Goal: Task Accomplishment & Management: Manage account settings

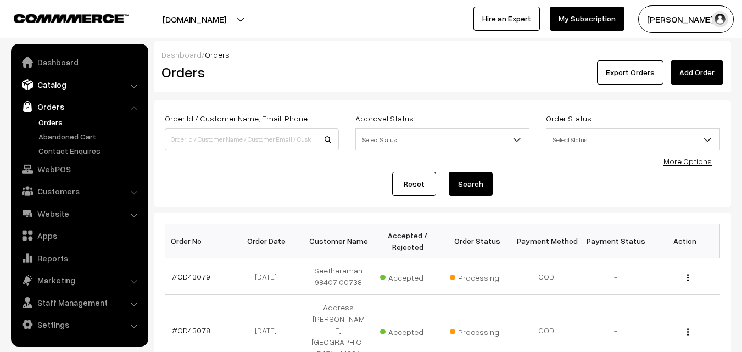
scroll to position [417, 0]
click at [59, 170] on link "WebPOS" at bounding box center [79, 169] width 131 height 20
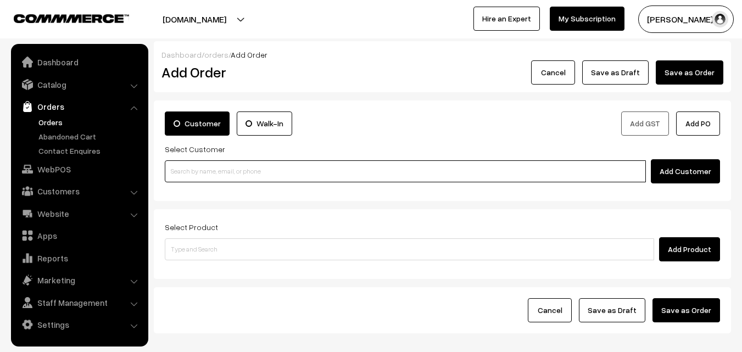
click at [207, 175] on input at bounding box center [405, 171] width 481 height 22
paste input "97909 85218"
click at [193, 167] on input "97909 85218" at bounding box center [405, 171] width 481 height 22
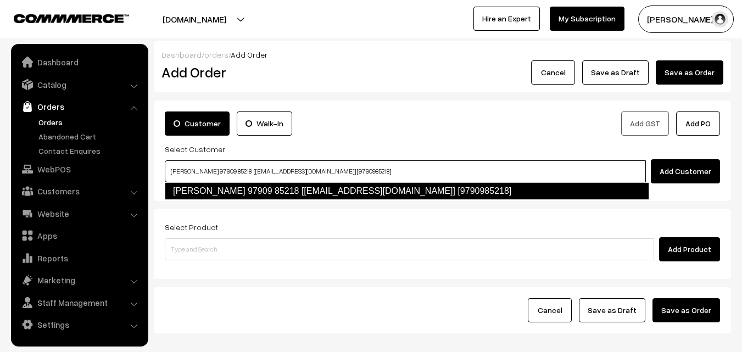
type input "Sudha Sundar 97909 85218 [test572@gmail.com] [9790985218]"
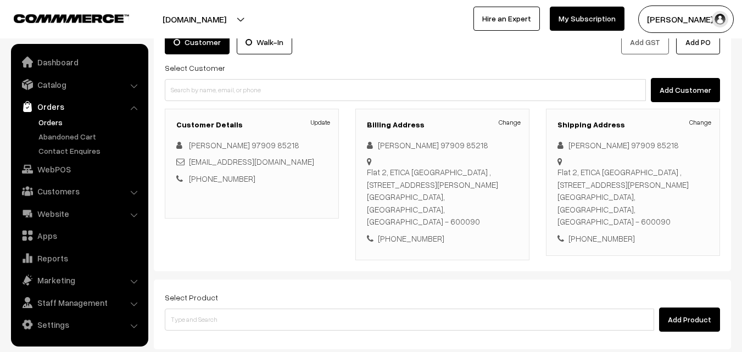
scroll to position [188, 0]
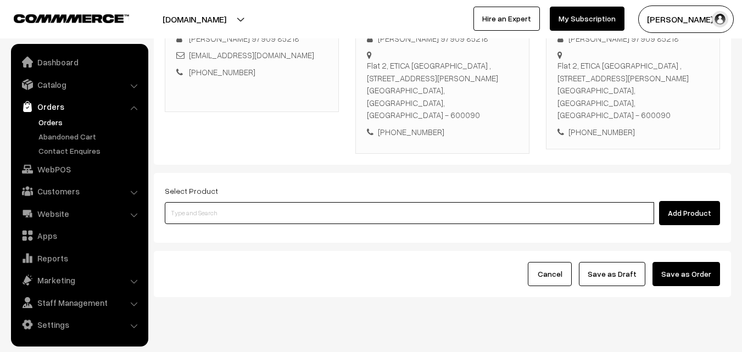
click at [295, 202] on input at bounding box center [409, 213] width 489 height 22
type input "i"
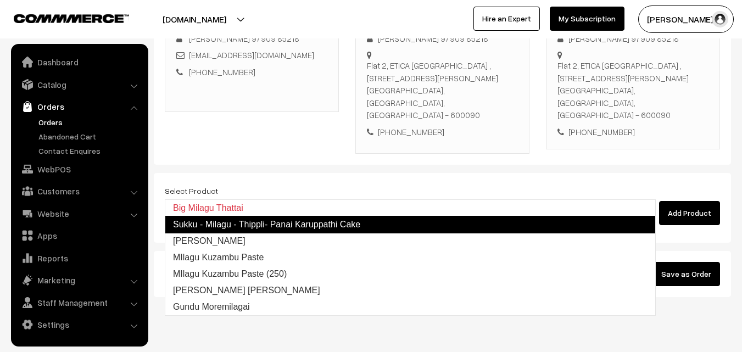
type input "Milagu Vadai"
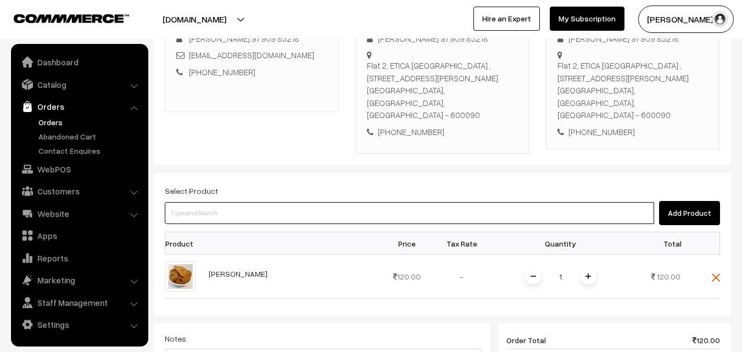
drag, startPoint x: 295, startPoint y: 188, endPoint x: 310, endPoint y: 184, distance: 15.3
click at [300, 202] on input at bounding box center [409, 213] width 489 height 22
click at [324, 202] on input at bounding box center [409, 213] width 489 height 22
type input "ladd"
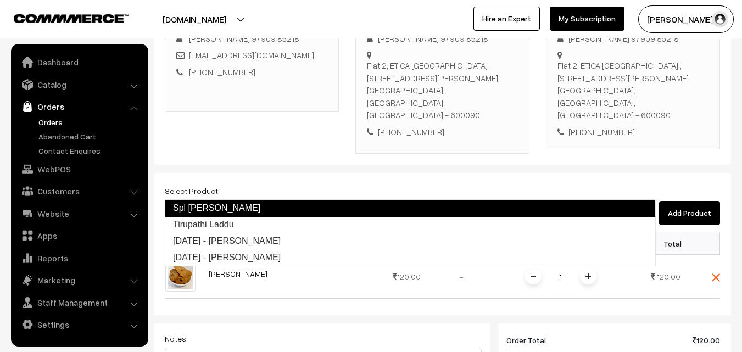
type input "Tirupathi Laddu"
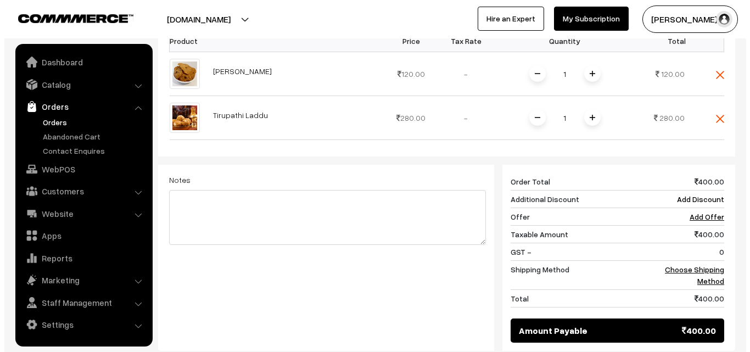
scroll to position [498, 0]
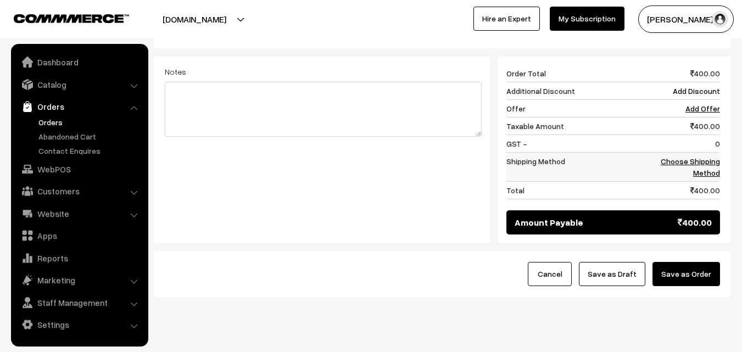
click at [703, 156] on link "Choose Shipping Method" at bounding box center [689, 166] width 59 height 21
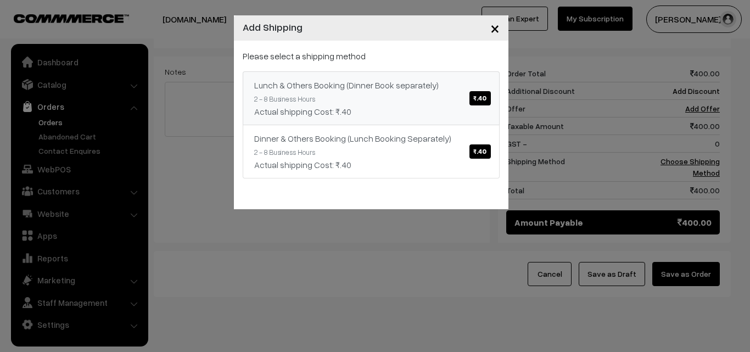
click at [391, 83] on div "Lunch & Others Booking (Dinner Book separately) ₹.40" at bounding box center [371, 84] width 234 height 13
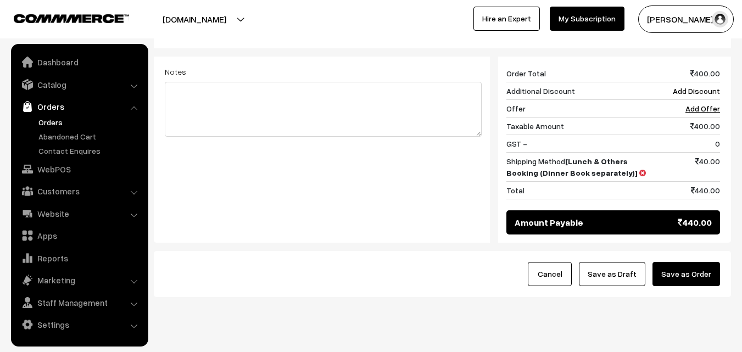
click at [698, 262] on button "Save as Order" at bounding box center [686, 274] width 68 height 24
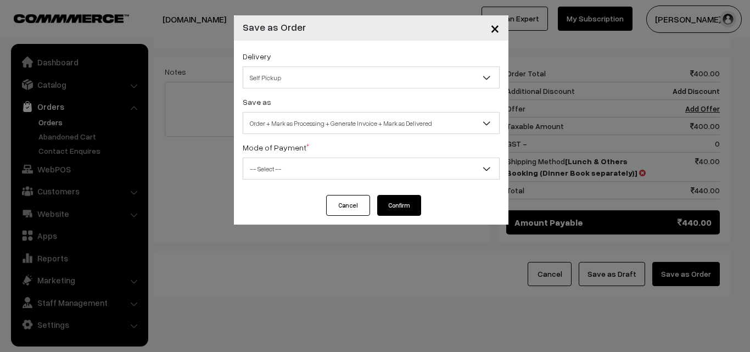
click at [394, 124] on span "Order + Mark as Processing + Generate Invoice + Mark as Delivered" at bounding box center [371, 123] width 256 height 19
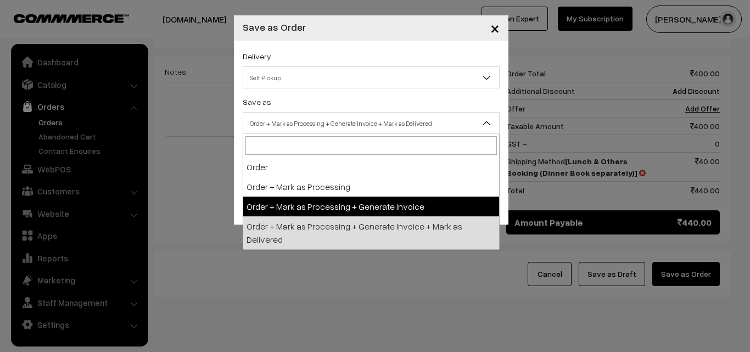
select select "3"
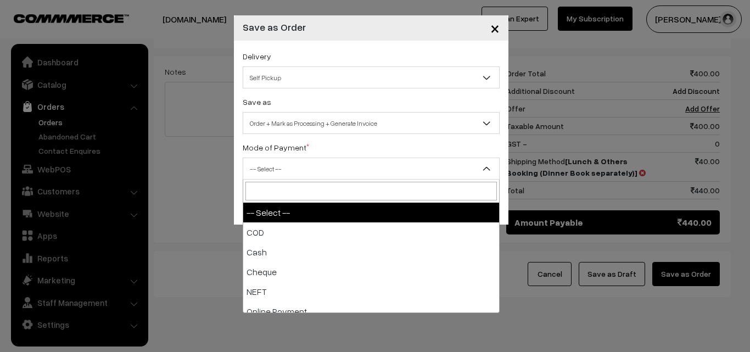
click at [313, 176] on span "-- Select --" at bounding box center [371, 168] width 256 height 19
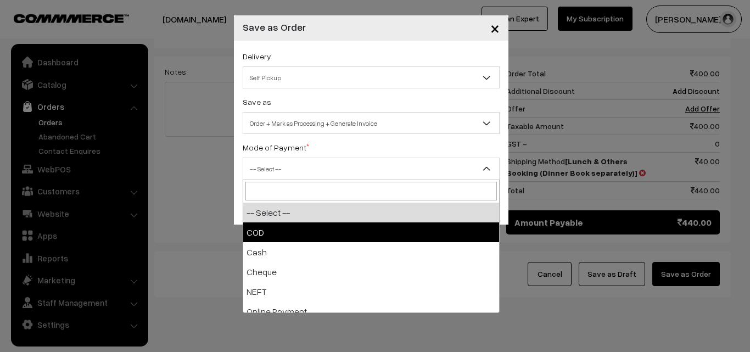
select select "1"
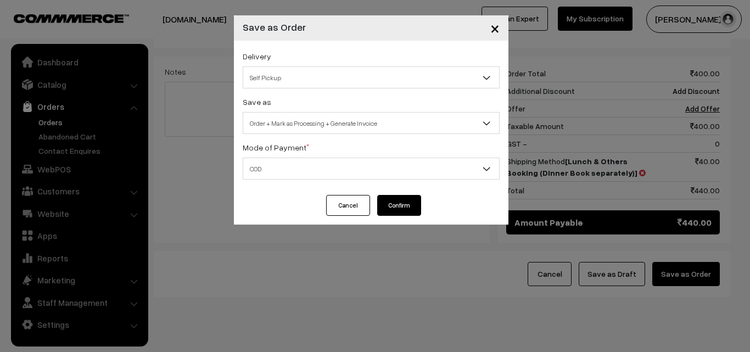
click at [398, 201] on button "Confirm" at bounding box center [399, 205] width 44 height 21
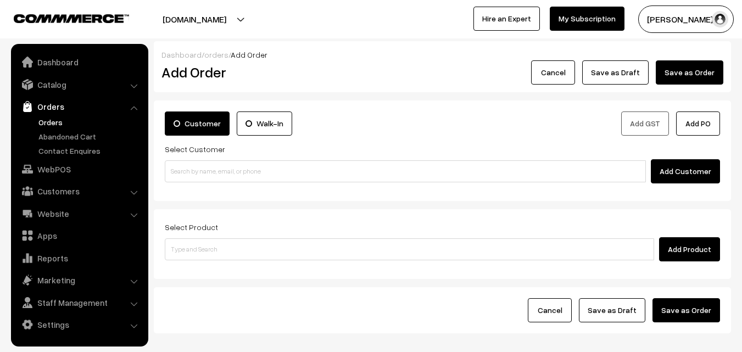
click at [52, 124] on link "Orders" at bounding box center [90, 122] width 109 height 12
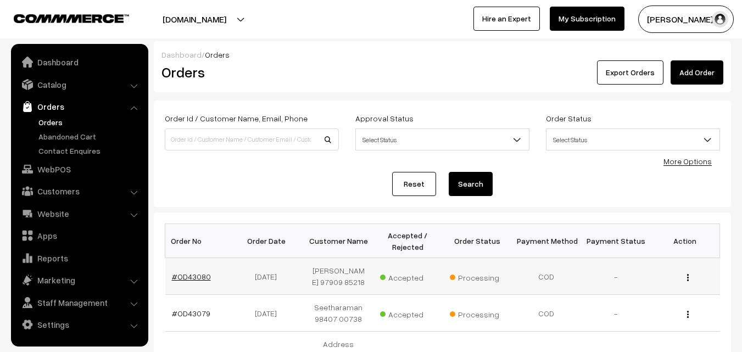
click at [186, 278] on link "#OD43080" at bounding box center [191, 276] width 39 height 9
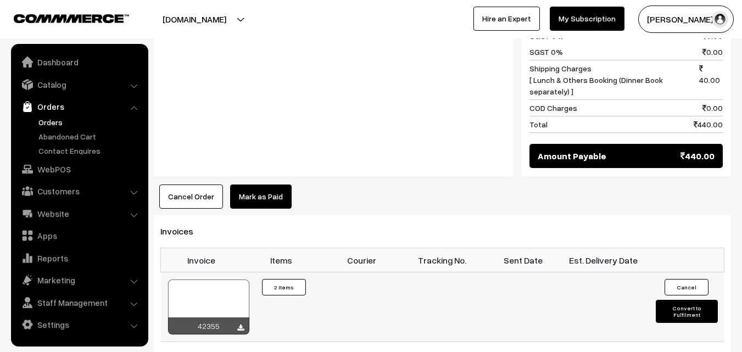
scroll to position [659, 0]
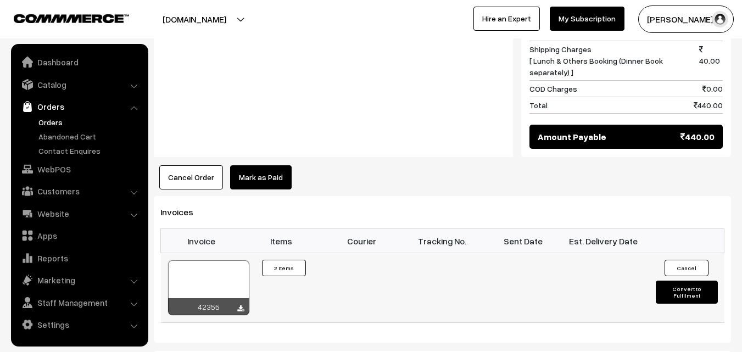
click at [210, 262] on div at bounding box center [208, 287] width 81 height 55
click at [68, 113] on link "Orders" at bounding box center [79, 107] width 131 height 20
click at [65, 119] on link "Orders" at bounding box center [90, 122] width 109 height 12
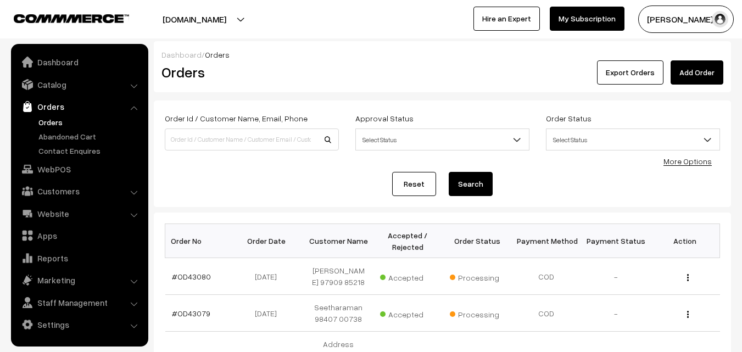
click at [53, 119] on link "Orders" at bounding box center [90, 122] width 109 height 12
click at [61, 171] on link "WebPOS" at bounding box center [79, 169] width 131 height 20
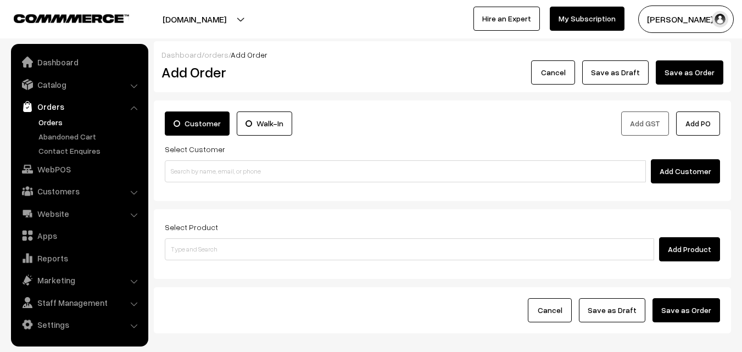
click at [201, 160] on div "Add Customer" at bounding box center [442, 171] width 555 height 24
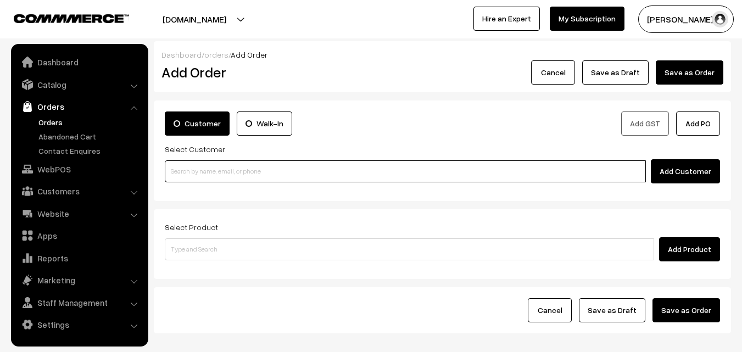
paste input "94448 11706"
click at [195, 172] on input "94448 11706" at bounding box center [405, 171] width 481 height 22
click at [192, 168] on input "94448 11706" at bounding box center [405, 171] width 481 height 22
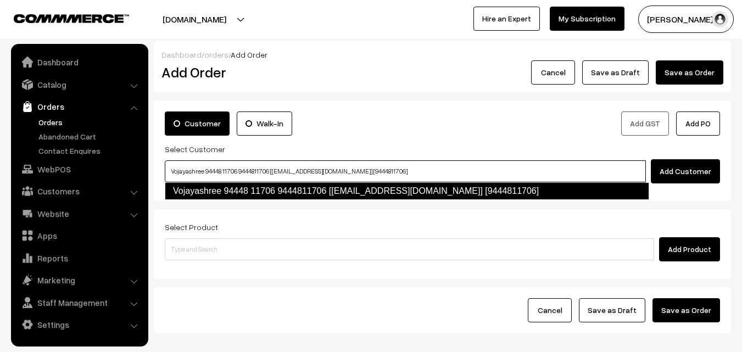
type input "Vojayashree 94448 11706 9444811706 [test22@gmail.com] [9444811706]"
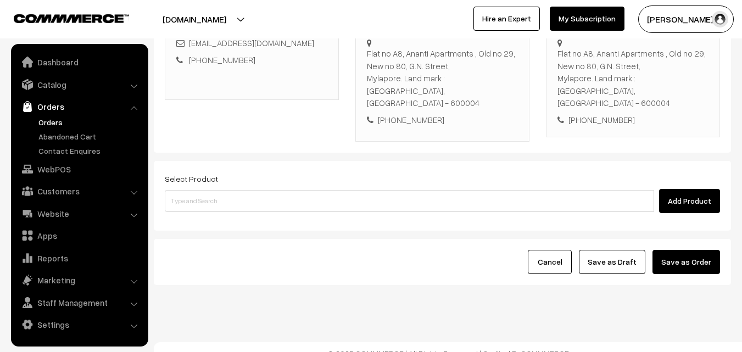
scroll to position [200, 0]
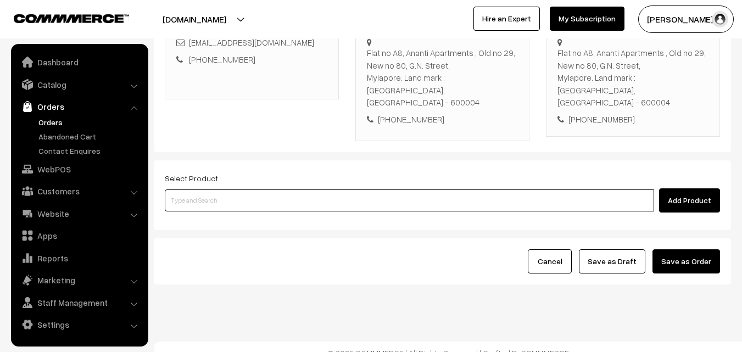
click at [221, 189] on input at bounding box center [409, 200] width 489 height 22
paste input "27th Without Rice.."
type input "27th Without Rice.."
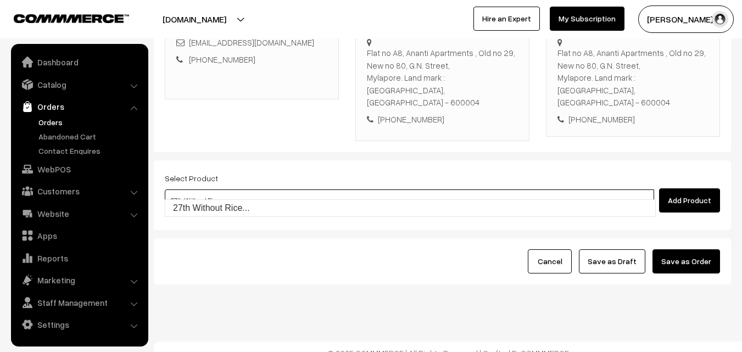
click at [212, 204] on link "27th Without Rice..." at bounding box center [410, 208] width 490 height 16
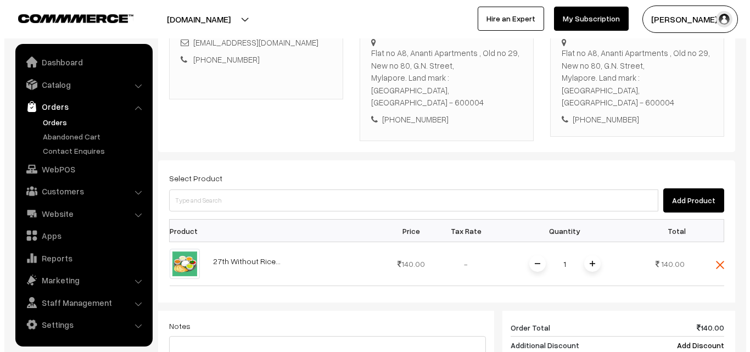
scroll to position [467, 0]
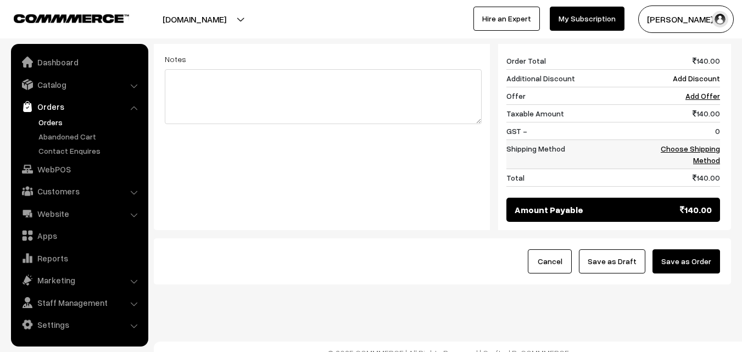
click at [700, 140] on td "Choose Shipping Method" at bounding box center [686, 154] width 68 height 29
click at [703, 144] on link "Choose Shipping Method" at bounding box center [689, 154] width 59 height 21
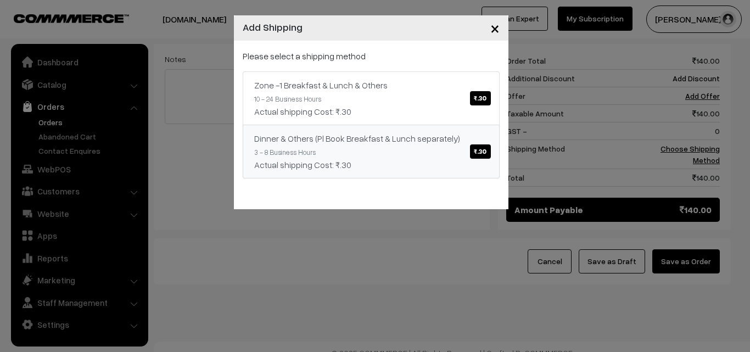
click at [406, 120] on div "Zone -1 Breakfast & Lunch & Others ₹.30 10 - 24 Business Hours Actual shipping …" at bounding box center [371, 124] width 257 height 107
click at [416, 103] on link "Zone -1 Breakfast & Lunch & Others ₹.30 10 - 24 Business Hours Actual shipping …" at bounding box center [371, 98] width 257 height 54
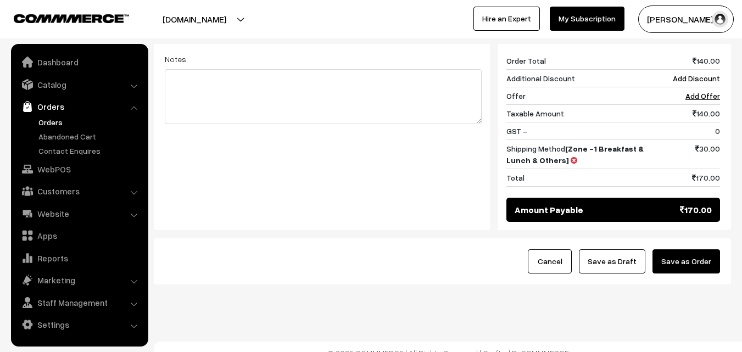
click at [712, 249] on button "Save as Order" at bounding box center [686, 261] width 68 height 24
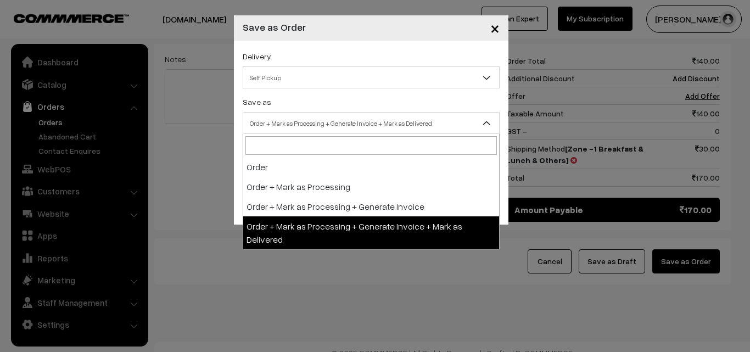
click at [264, 124] on span "Order + Mark as Processing + Generate Invoice + Mark as Delivered" at bounding box center [371, 123] width 256 height 19
select select "3"
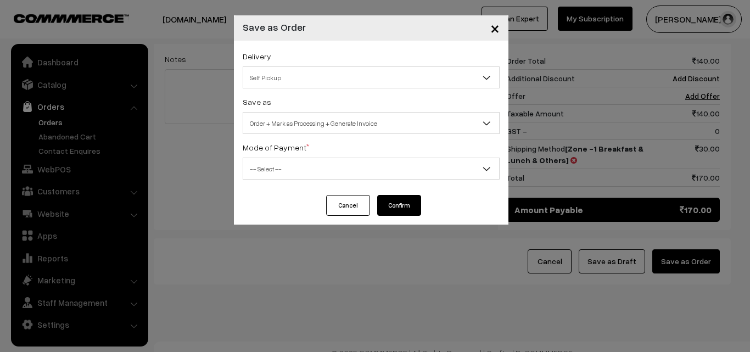
click at [264, 168] on span "-- Select --" at bounding box center [371, 168] width 256 height 19
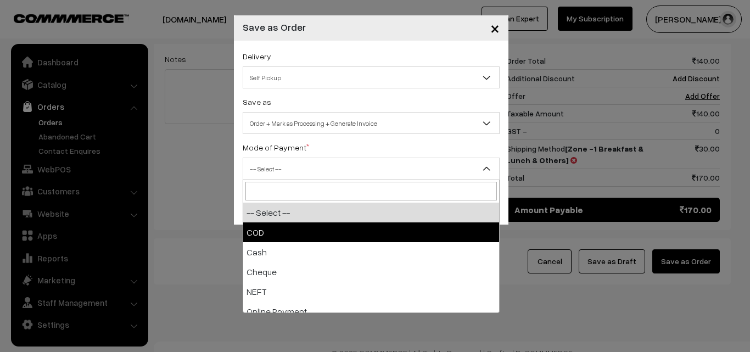
select select "1"
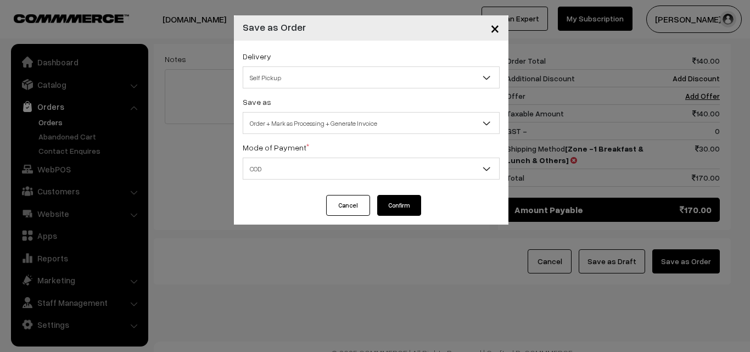
click at [397, 209] on button "Confirm" at bounding box center [399, 205] width 44 height 21
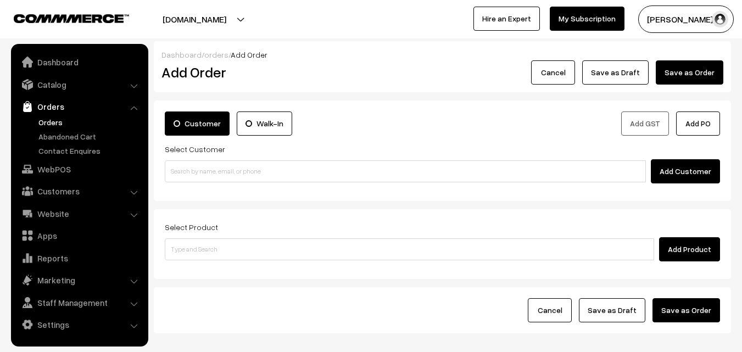
click at [49, 121] on link "Orders" at bounding box center [90, 122] width 109 height 12
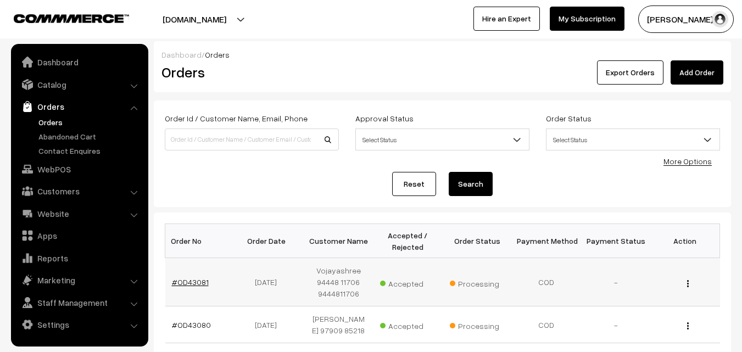
click at [193, 283] on link "#OD43081" at bounding box center [190, 281] width 37 height 9
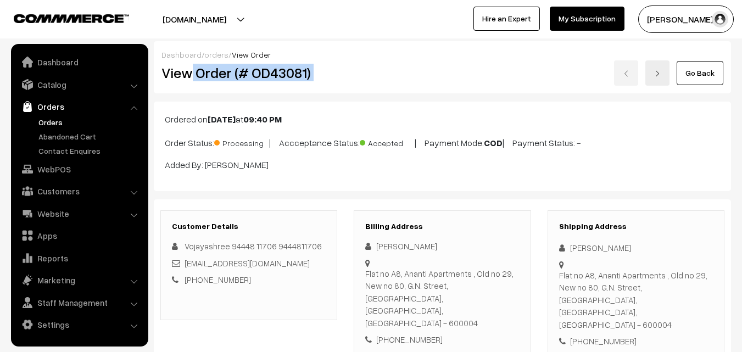
drag, startPoint x: 250, startPoint y: 74, endPoint x: 392, endPoint y: 72, distance: 142.7
click at [392, 72] on div "View Order (# OD43081) Go Back" at bounding box center [442, 72] width 578 height 25
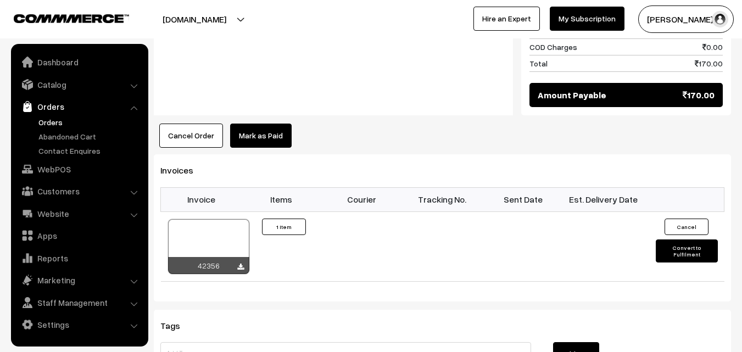
scroll to position [659, 0]
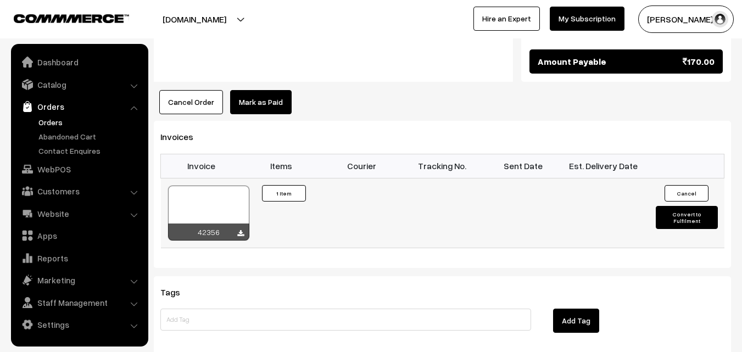
click at [219, 197] on div at bounding box center [208, 213] width 81 height 55
click at [58, 123] on link "Orders" at bounding box center [90, 122] width 109 height 12
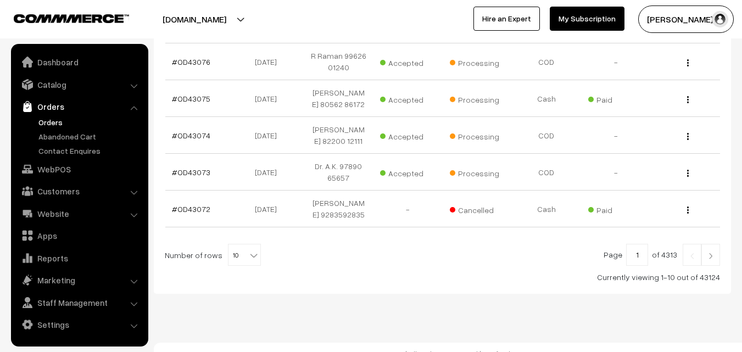
scroll to position [446, 0]
click at [242, 270] on div "Currently viewing 1-10 out of 43124" at bounding box center [442, 276] width 555 height 12
click at [248, 248] on b at bounding box center [253, 253] width 11 height 11
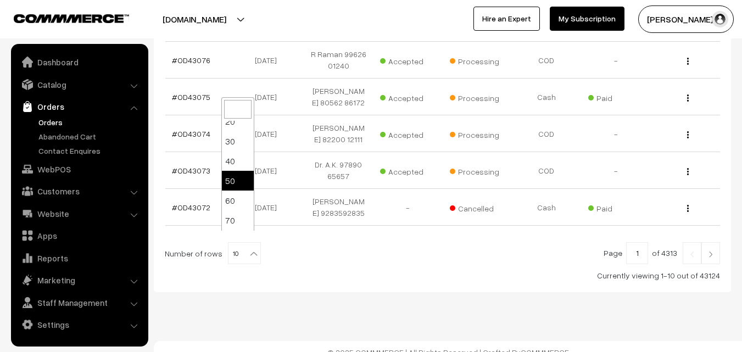
scroll to position [88, 0]
select select "100"
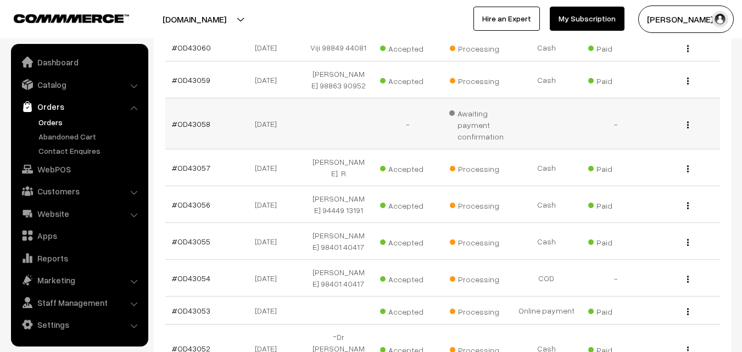
scroll to position [933, 0]
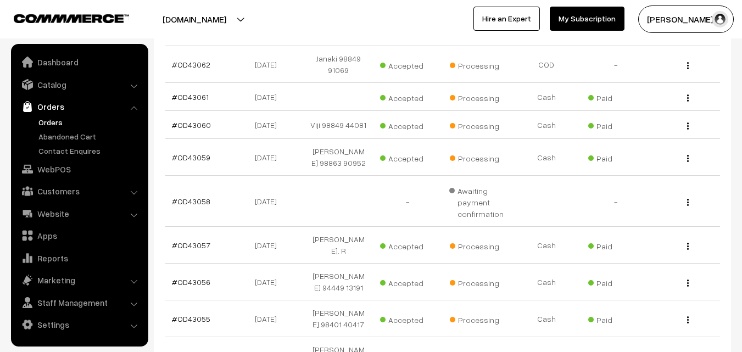
click at [38, 128] on ul "Orders" at bounding box center [80, 136] width 132 height 40
click at [64, 124] on link "Orders" at bounding box center [90, 122] width 109 height 12
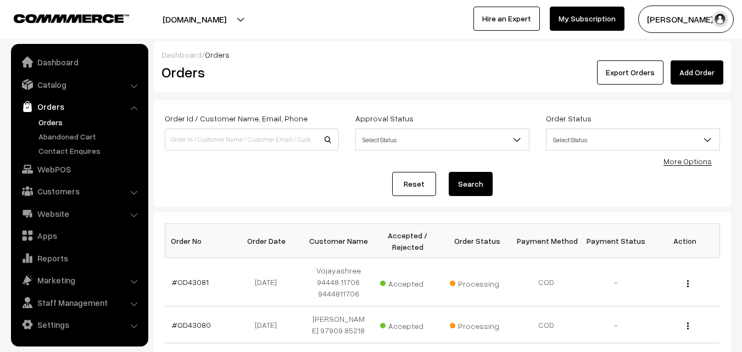
click at [57, 119] on link "Orders" at bounding box center [90, 122] width 109 height 12
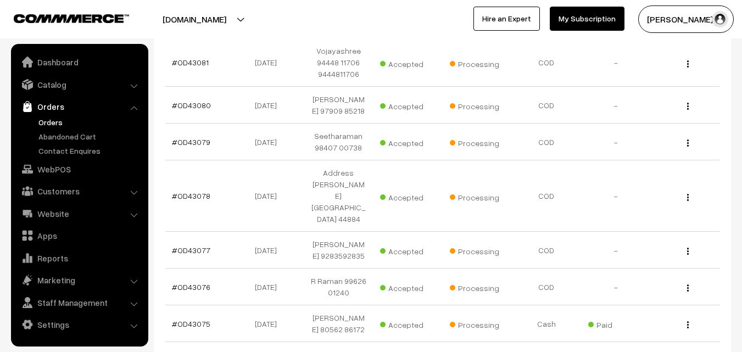
click at [57, 121] on link "Orders" at bounding box center [90, 122] width 109 height 12
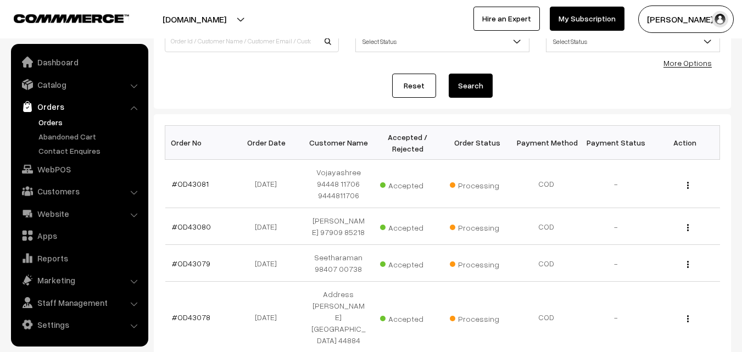
scroll to position [329, 0]
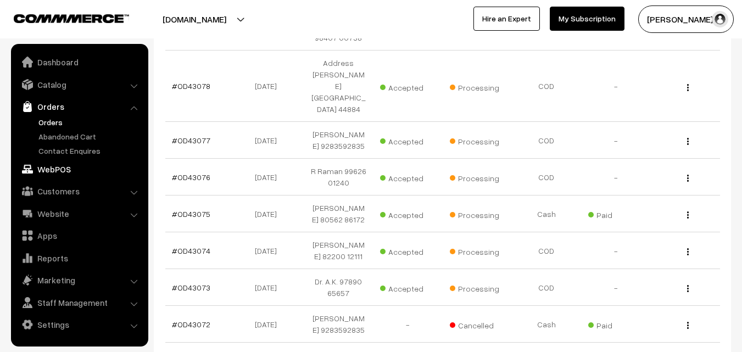
click at [72, 167] on link "WebPOS" at bounding box center [79, 169] width 131 height 20
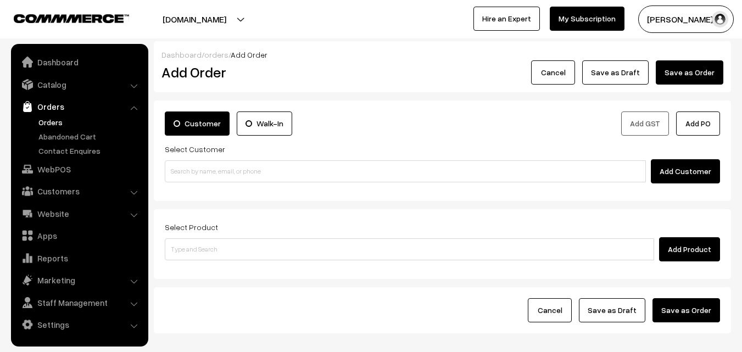
click at [228, 171] on input at bounding box center [405, 171] width 481 height 22
click at [194, 166] on input "70101 72103" at bounding box center [405, 171] width 481 height 22
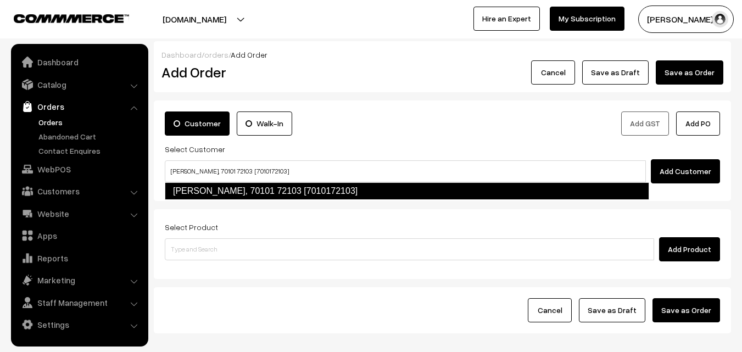
type input "[PERSON_NAME], 70101 72103 [7010172103]"
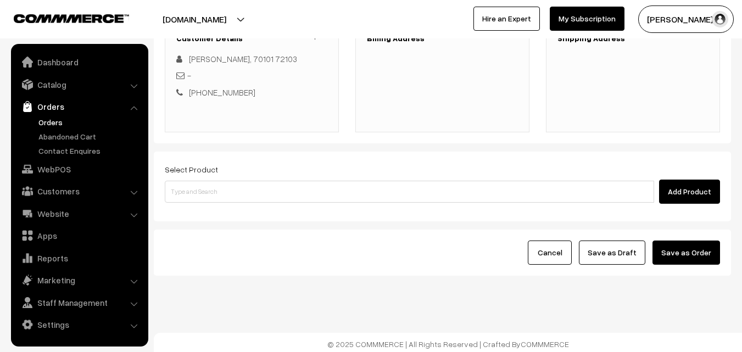
scroll to position [61, 0]
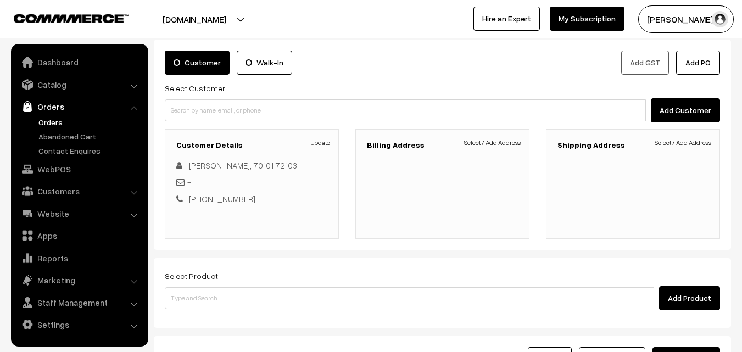
click at [498, 144] on link "Select / Add Address" at bounding box center [492, 143] width 57 height 10
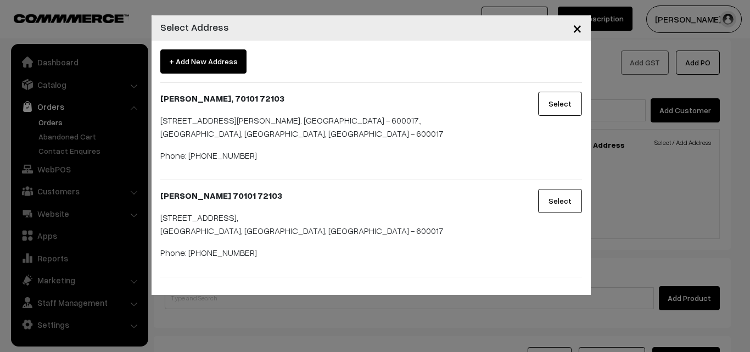
click at [548, 108] on button "Select" at bounding box center [560, 104] width 44 height 24
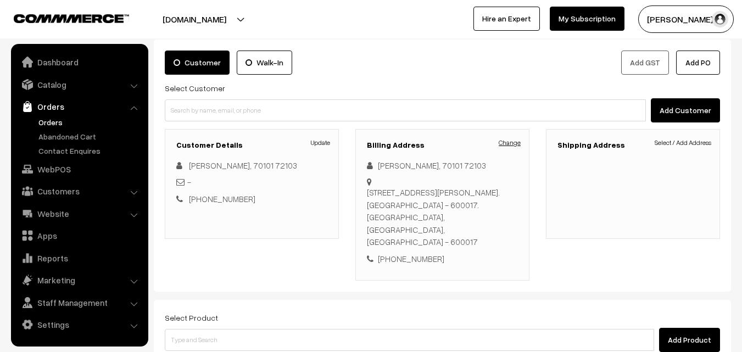
click at [514, 145] on link "Change" at bounding box center [509, 143] width 22 height 10
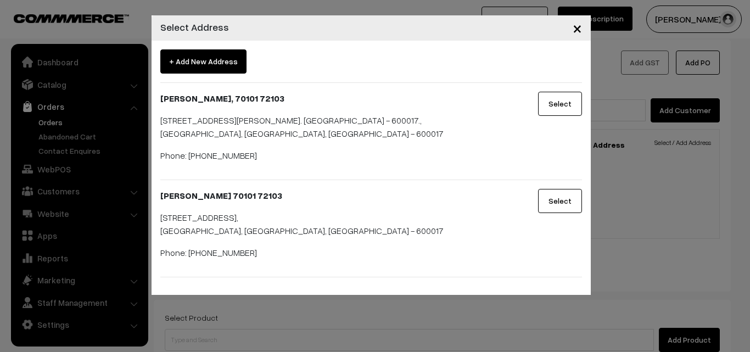
drag, startPoint x: 562, startPoint y: 202, endPoint x: 621, endPoint y: 221, distance: 62.1
click at [562, 201] on button "Select" at bounding box center [560, 201] width 44 height 24
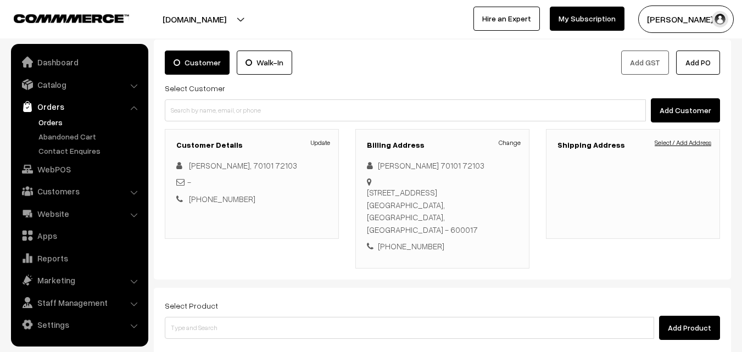
click at [680, 140] on link "Select / Add Address" at bounding box center [682, 143] width 57 height 10
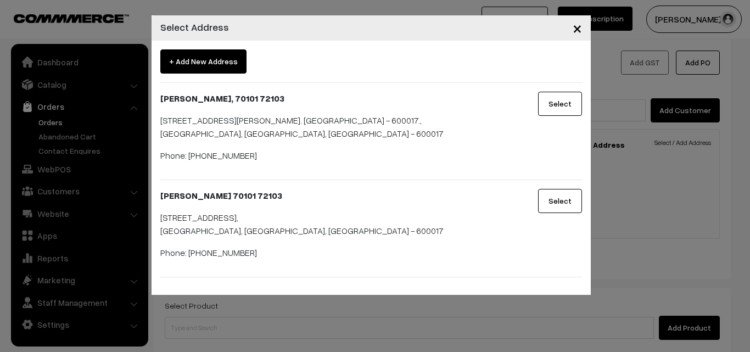
click at [569, 199] on button "Select" at bounding box center [560, 201] width 44 height 24
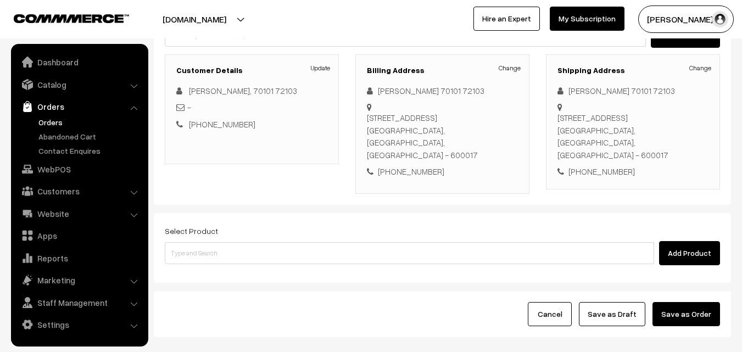
scroll to position [171, 0]
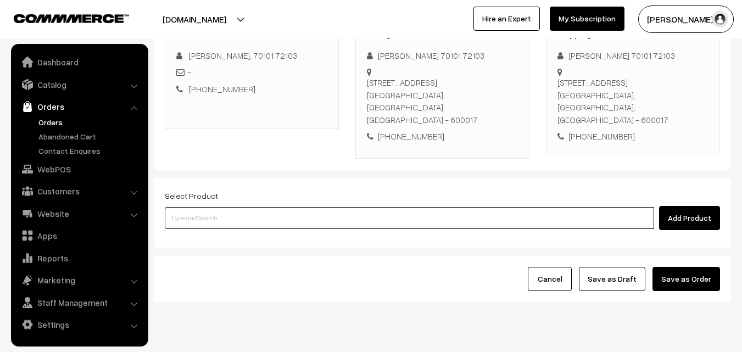
click at [261, 207] on input at bounding box center [409, 218] width 489 height 22
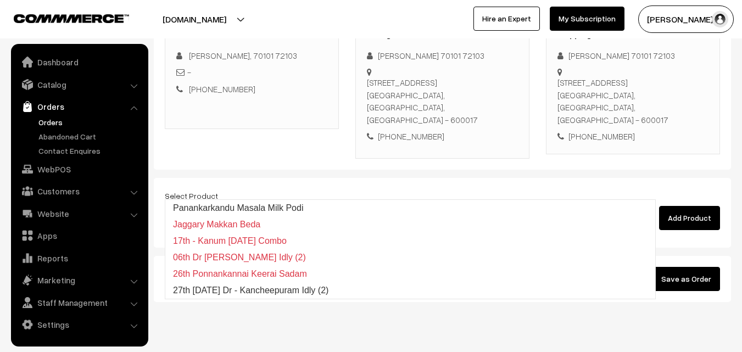
type input "27th [DATE] Dr - Kancheepuram Idly (2)"
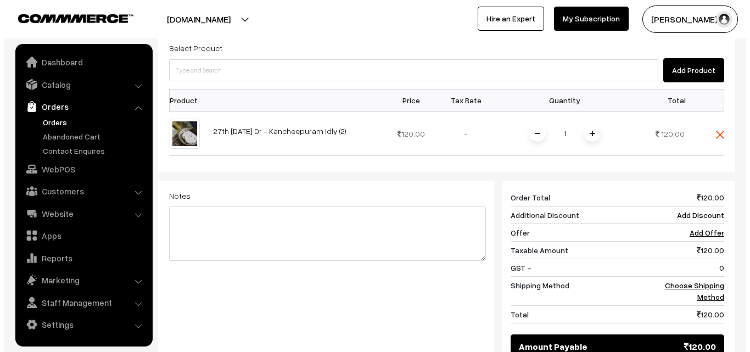
scroll to position [437, 0]
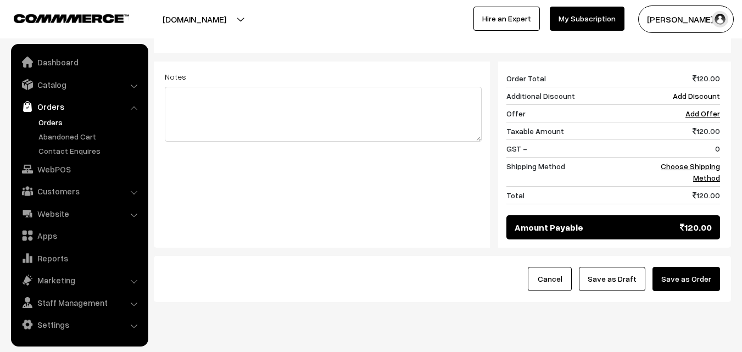
click at [720, 139] on div "120 Order Total 120.00 Additional Discount Add Discount Offer Add Offer Taxable…" at bounding box center [609, 154] width 238 height 186
click at [696, 161] on link "Choose Shipping Method" at bounding box center [689, 171] width 59 height 21
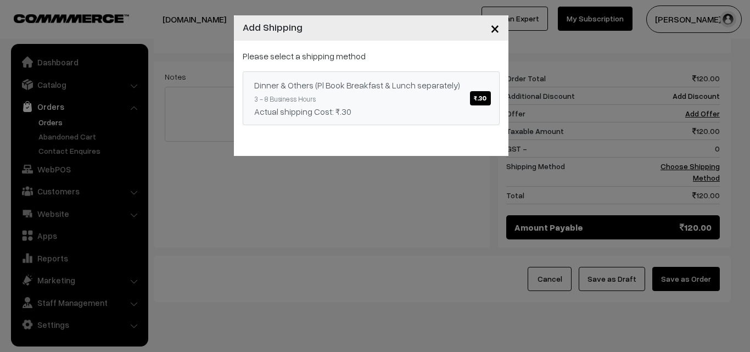
click at [422, 88] on div "Dinner & Others (Pl Book Breakfast & Lunch separately) ₹.30" at bounding box center [371, 84] width 234 height 13
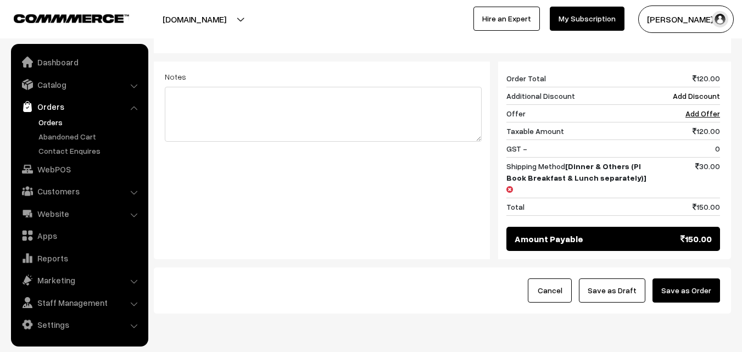
click at [691, 278] on button "Save as Order" at bounding box center [686, 290] width 68 height 24
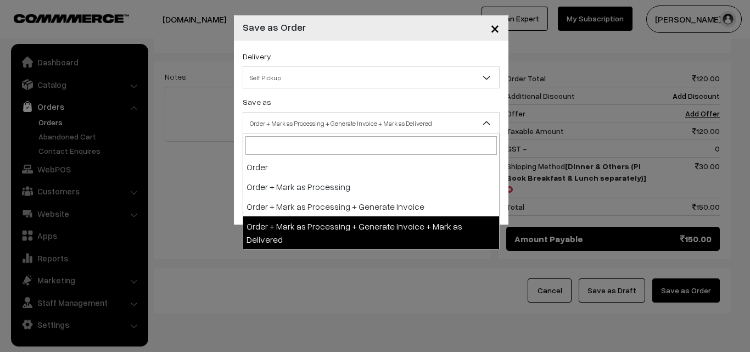
click at [278, 121] on span "Order + Mark as Processing + Generate Invoice + Mark as Delivered" at bounding box center [371, 123] width 256 height 19
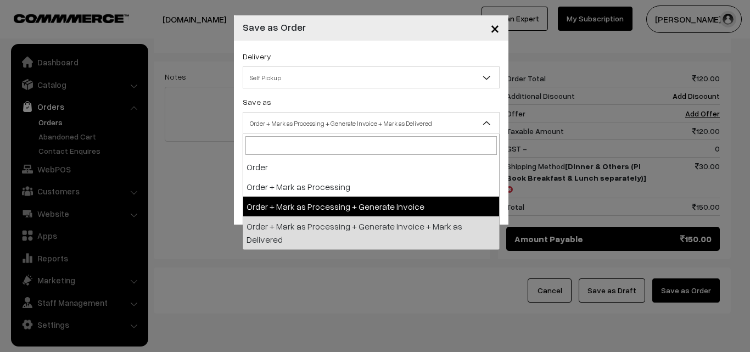
select select "3"
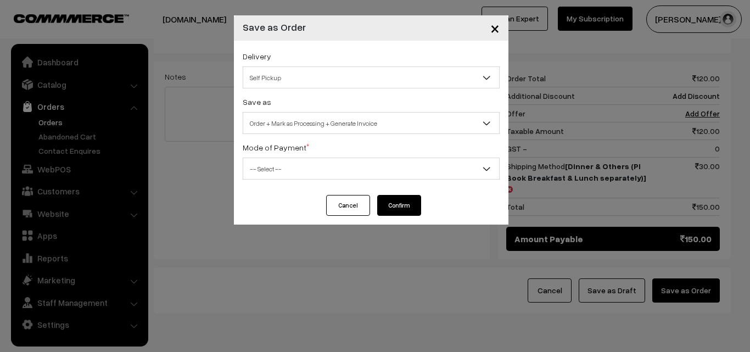
click at [394, 203] on button "Confirm" at bounding box center [399, 205] width 44 height 21
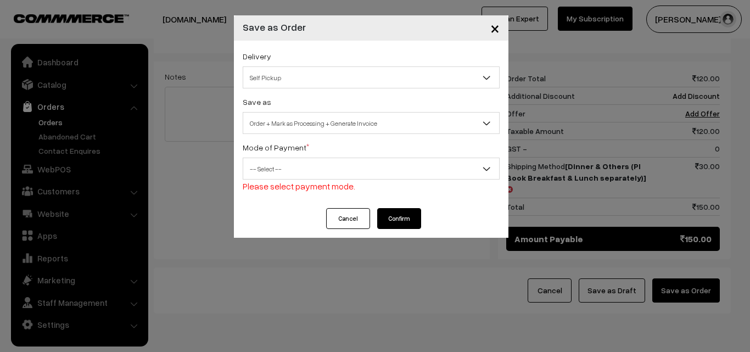
click at [305, 183] on span "Please select payment mode." at bounding box center [299, 186] width 113 height 11
click at [302, 171] on span "-- Select --" at bounding box center [371, 168] width 256 height 19
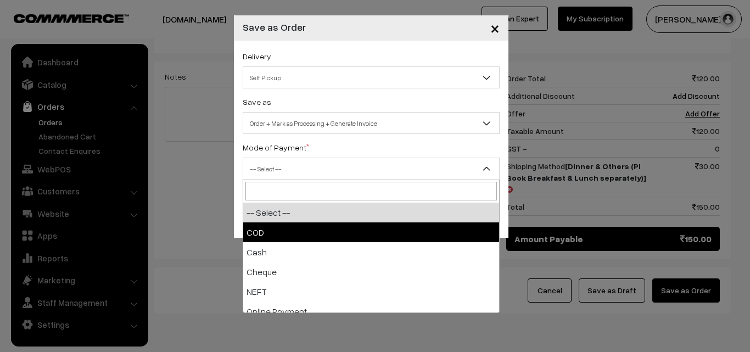
select select "2"
checkbox input "true"
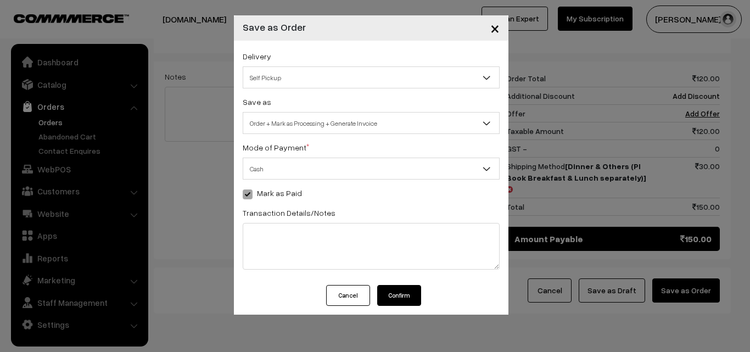
click at [402, 299] on button "Confirm" at bounding box center [399, 295] width 44 height 21
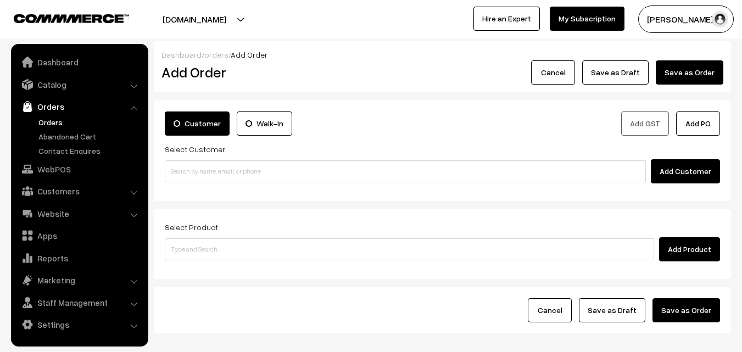
click at [50, 119] on link "Orders" at bounding box center [90, 122] width 109 height 12
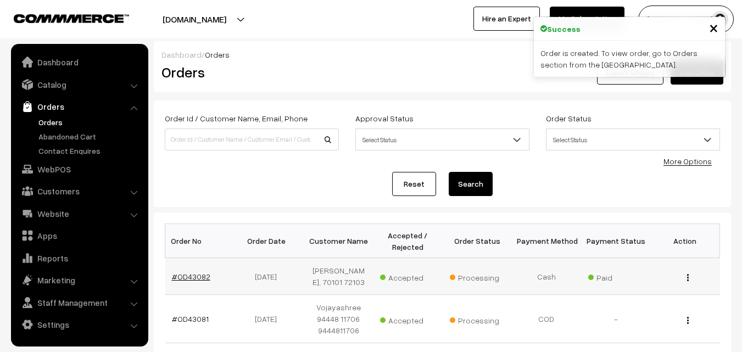
click at [188, 281] on link "#OD43082" at bounding box center [191, 276] width 38 height 9
click at [188, 279] on link "#OD43082" at bounding box center [191, 276] width 38 height 9
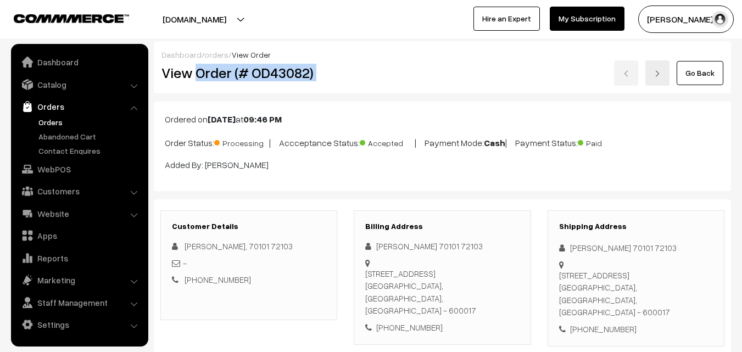
drag, startPoint x: 198, startPoint y: 70, endPoint x: 380, endPoint y: 129, distance: 190.9
click at [353, 76] on div "View Order (# OD43082) Go Back" at bounding box center [442, 72] width 578 height 25
copy div "Order (# OD43082)"
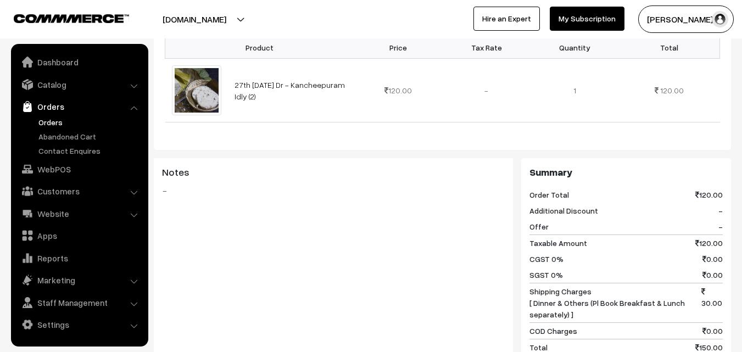
scroll to position [549, 0]
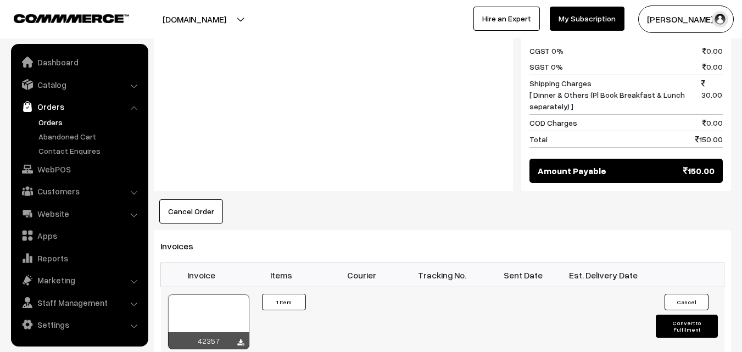
click at [215, 287] on td "42357" at bounding box center [201, 322] width 81 height 70
click at [211, 294] on div at bounding box center [208, 321] width 81 height 55
click at [51, 116] on link "Orders" at bounding box center [90, 122] width 109 height 12
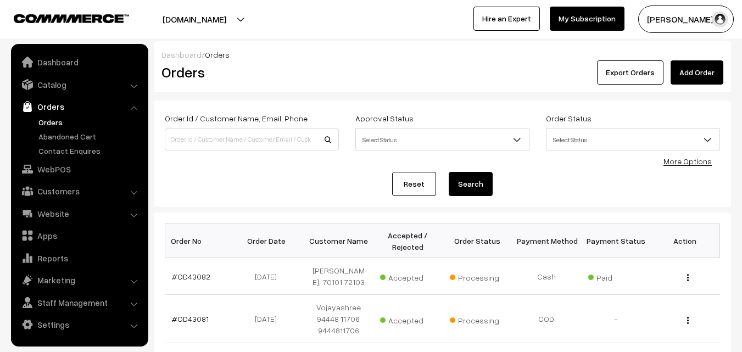
click at [65, 121] on link "Orders" at bounding box center [90, 122] width 109 height 12
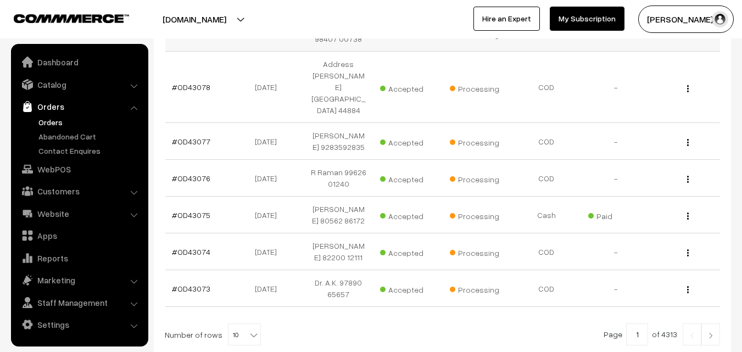
scroll to position [458, 0]
